Goal: Task Accomplishment & Management: Manage account settings

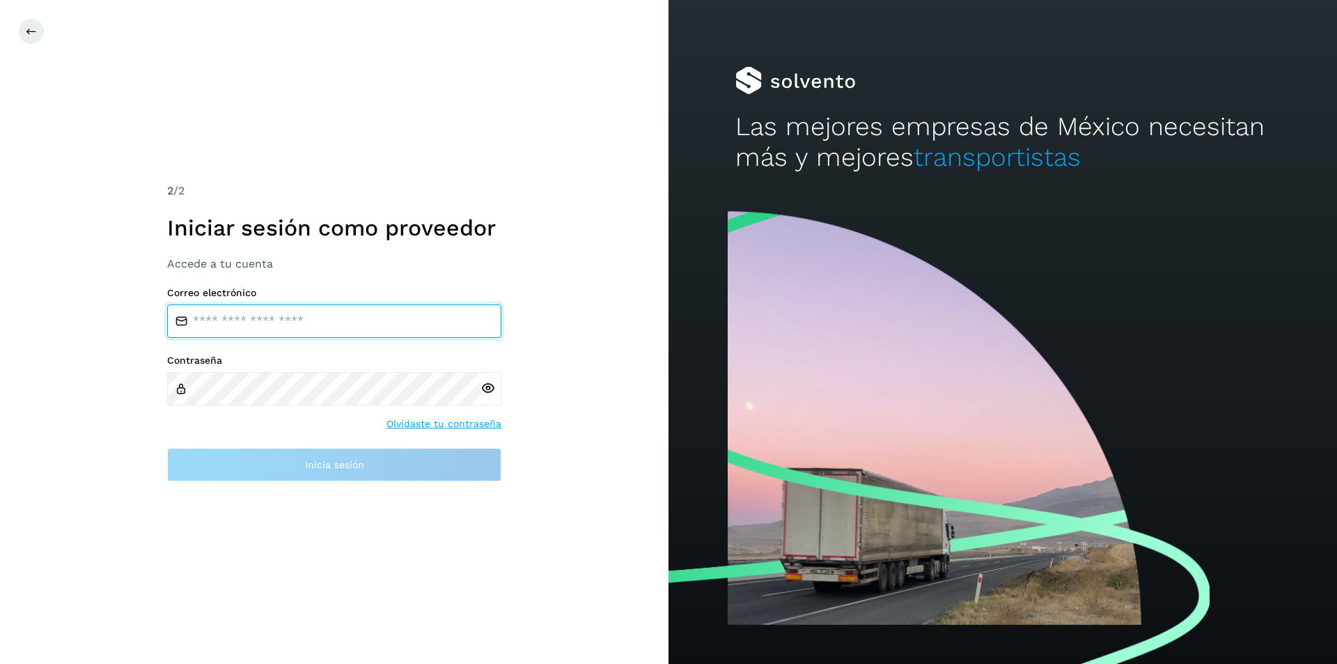
click at [298, 331] on input "email" at bounding box center [334, 320] width 334 height 33
click at [298, 322] on input "email" at bounding box center [334, 320] width 334 height 33
click at [391, 331] on input "email" at bounding box center [334, 320] width 334 height 33
click at [284, 318] on input "email" at bounding box center [334, 320] width 334 height 33
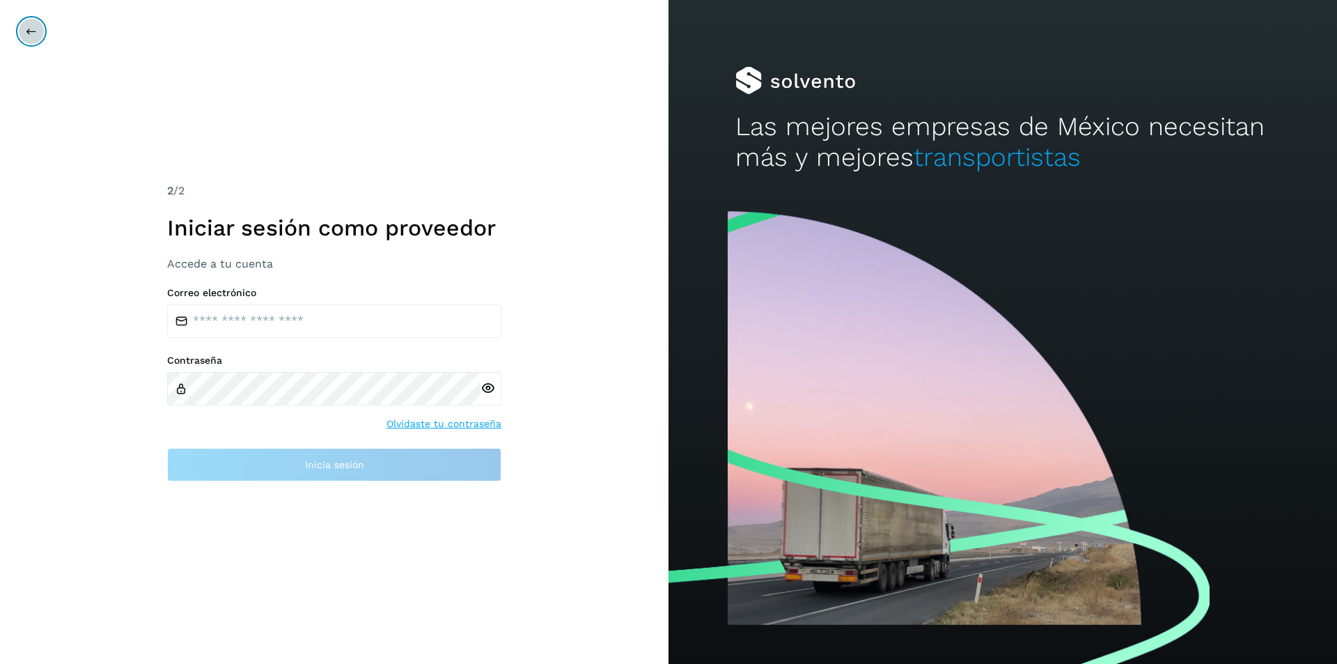
click at [38, 29] on button at bounding box center [31, 31] width 26 height 26
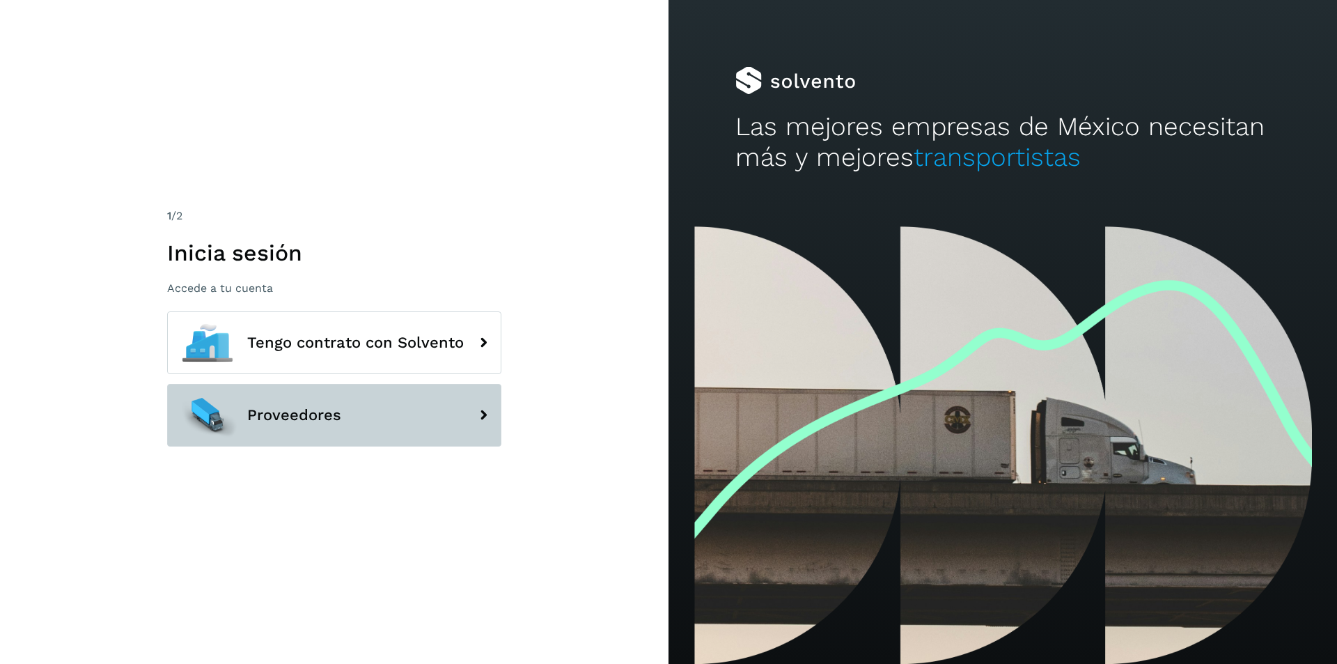
click at [476, 415] on icon at bounding box center [483, 415] width 28 height 28
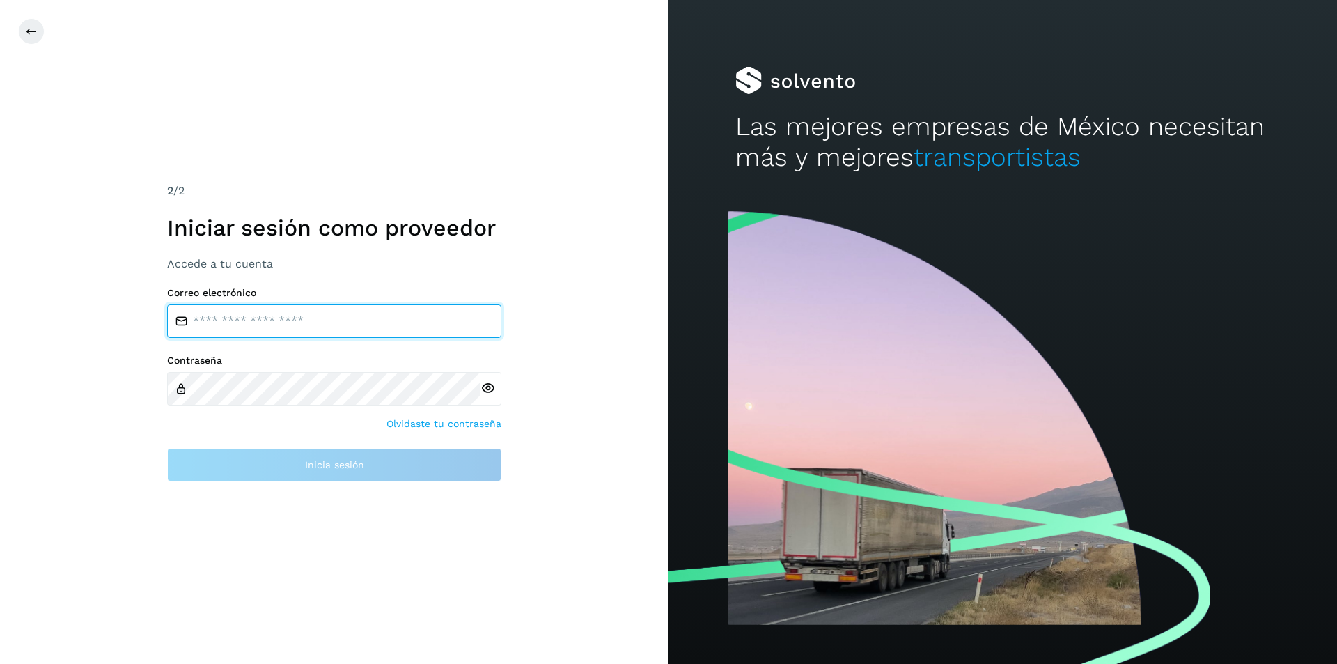
click at [293, 313] on input "email" at bounding box center [334, 320] width 334 height 33
type input "**********"
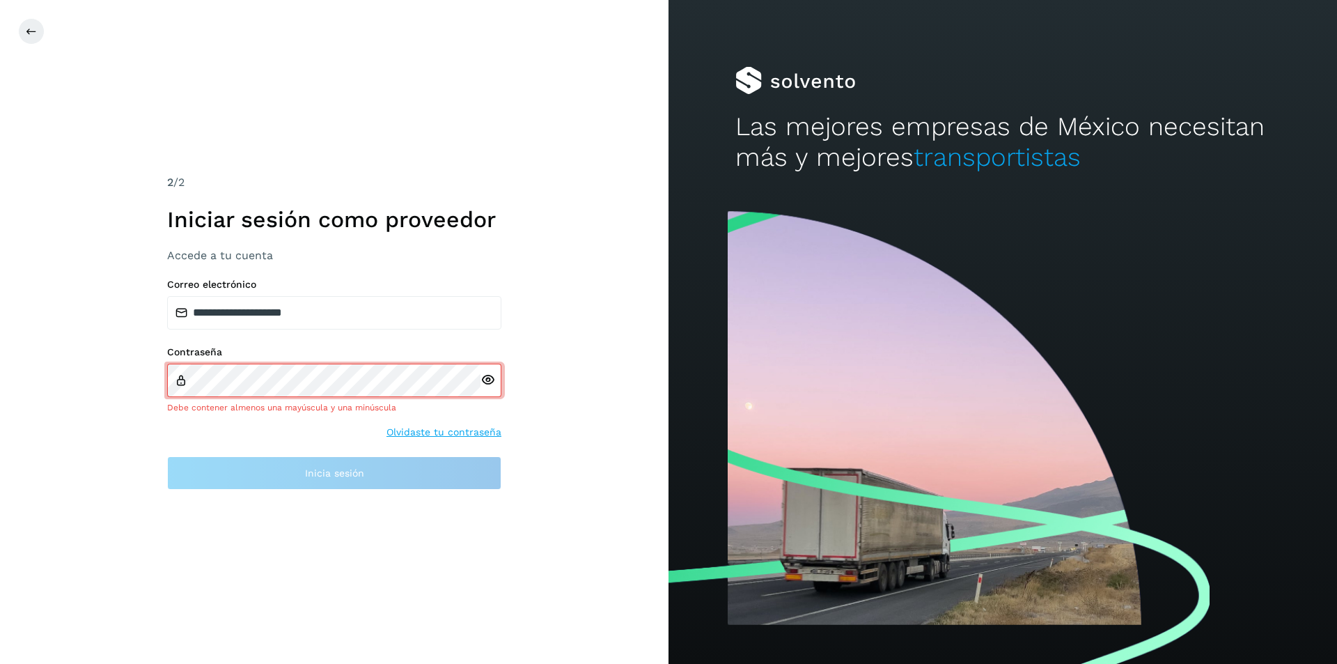
click at [437, 437] on link "Olvidaste tu contraseña" at bounding box center [444, 432] width 115 height 15
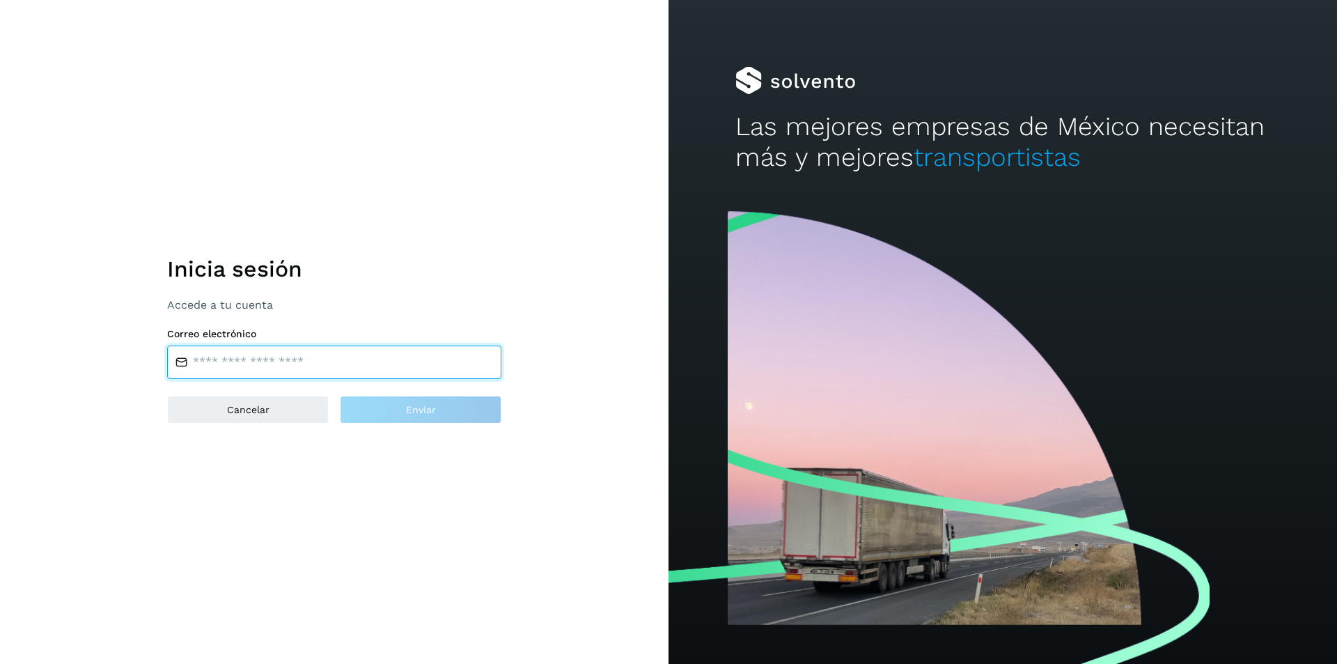
click at [327, 368] on input "email" at bounding box center [334, 361] width 334 height 33
type input "**********"
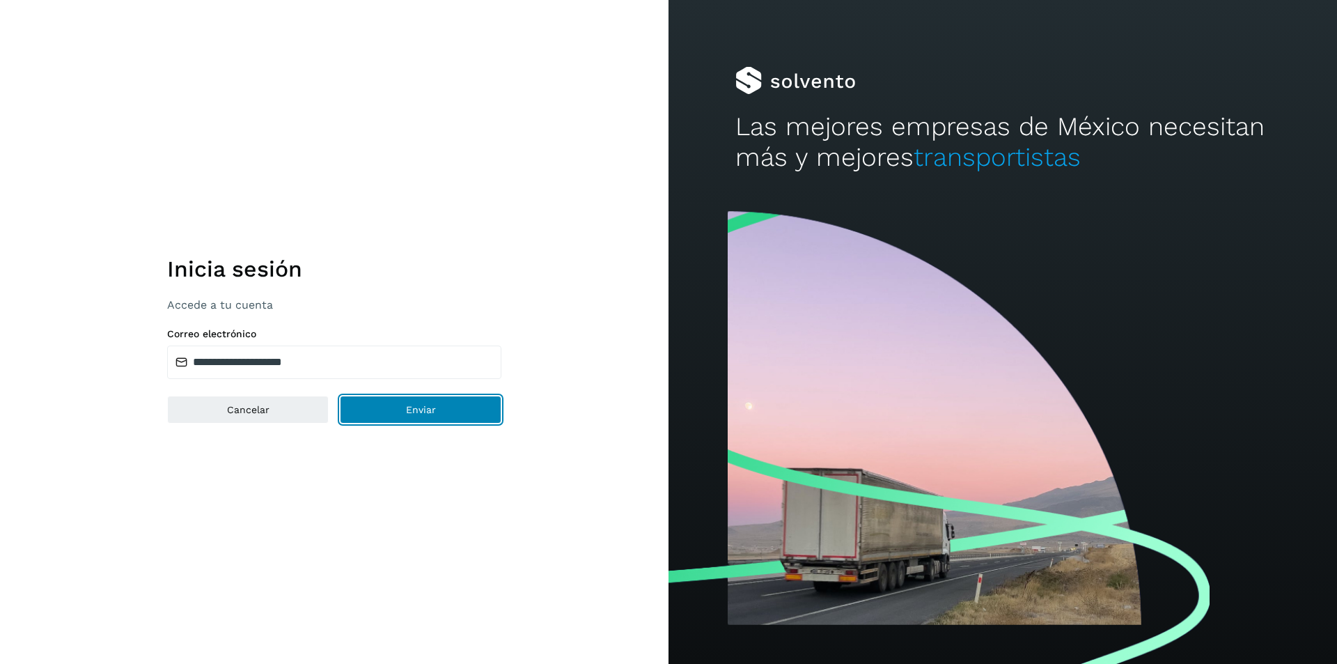
click at [380, 405] on button "Enviar" at bounding box center [421, 410] width 162 height 28
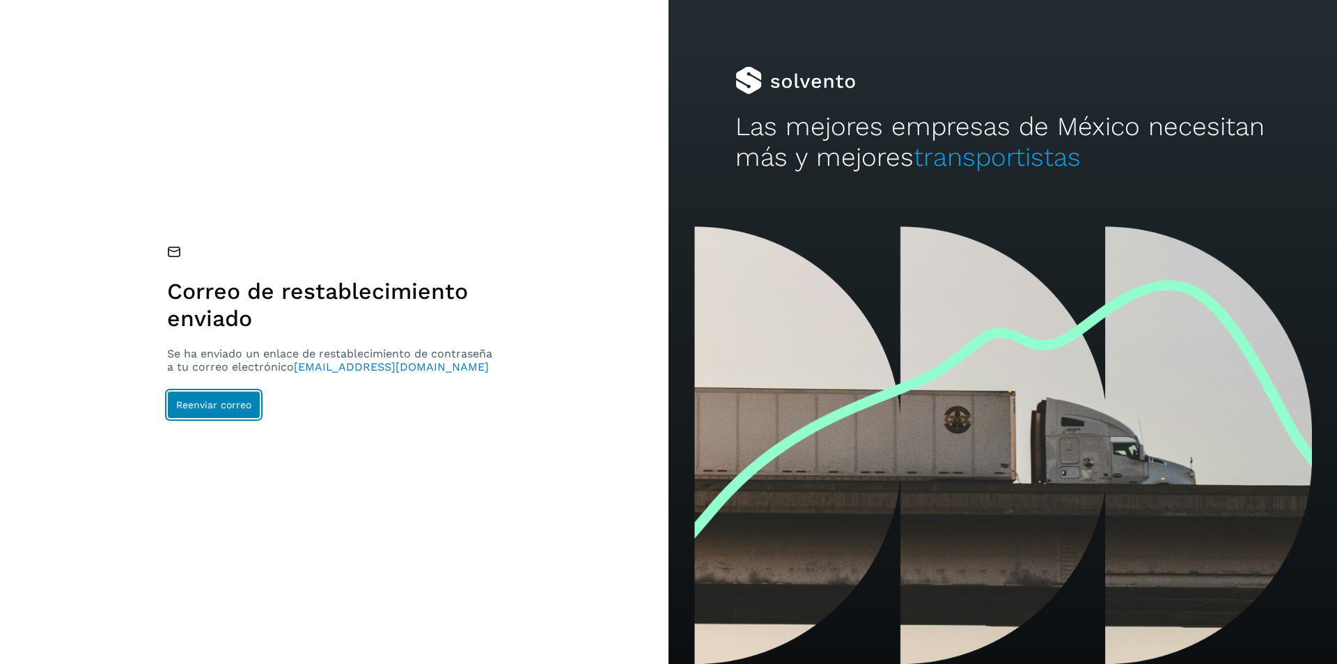
click at [212, 407] on span "Reenviar correo" at bounding box center [213, 405] width 75 height 10
